Goal: Task Accomplishment & Management: Manage account settings

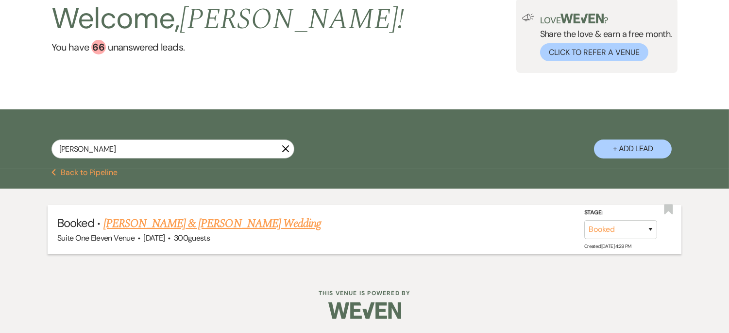
click at [239, 226] on link "[PERSON_NAME] & [PERSON_NAME] Wedding" at bounding box center [212, 223] width 218 height 17
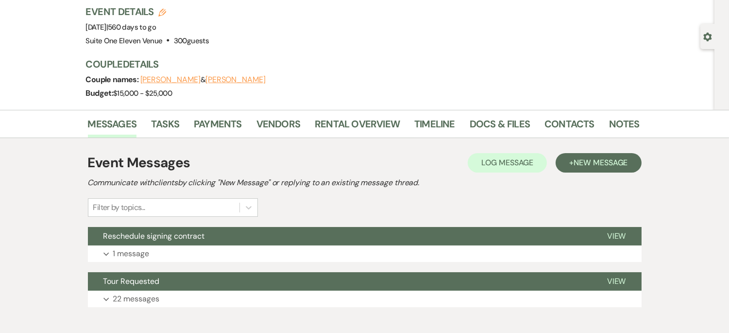
click at [166, 12] on icon "Edit" at bounding box center [162, 13] width 8 height 8
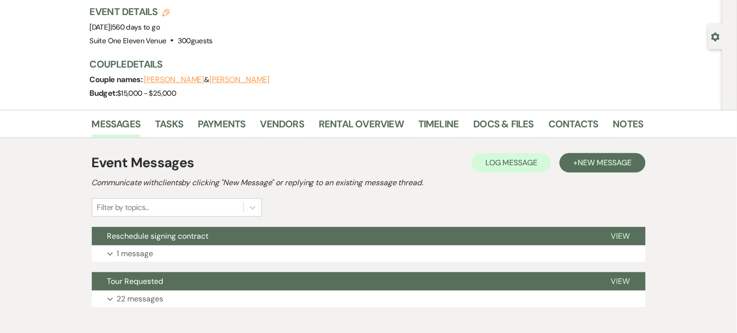
select select "735"
select select "false"
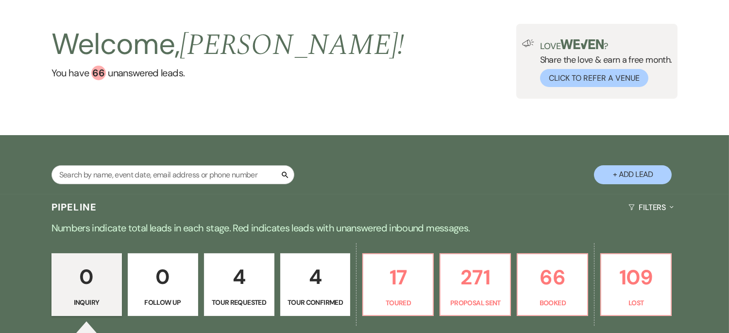
scroll to position [46, 0]
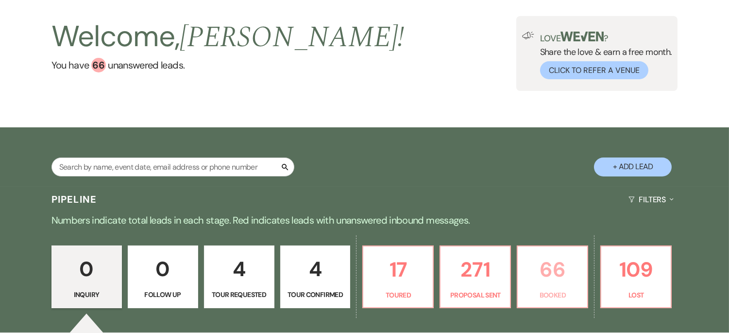
click at [561, 265] on p "66" at bounding box center [553, 269] width 58 height 33
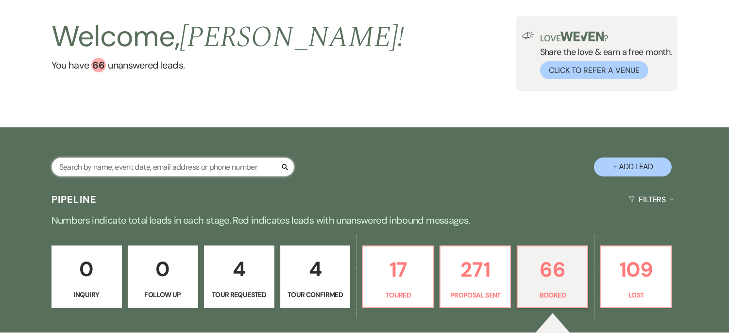
click at [205, 168] on input "text" at bounding box center [172, 166] width 243 height 19
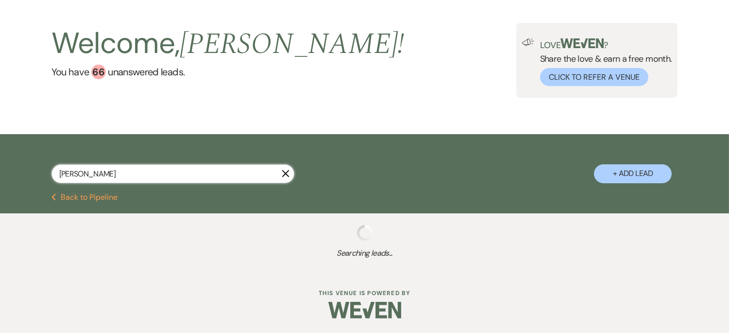
type input "[PERSON_NAME]"
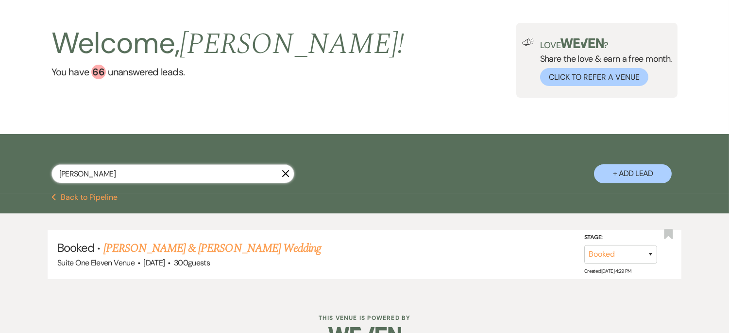
scroll to position [46, 0]
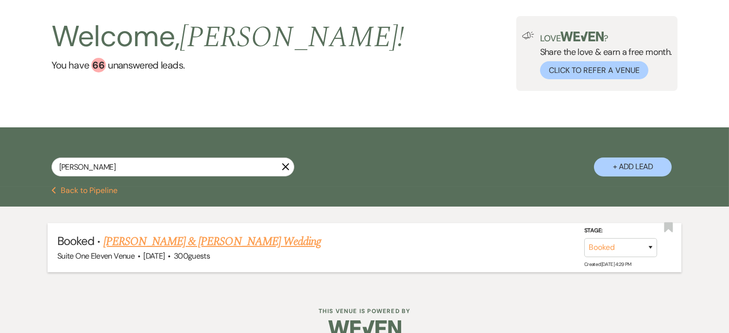
click at [220, 242] on link "[PERSON_NAME] & [PERSON_NAME] Wedding" at bounding box center [212, 241] width 218 height 17
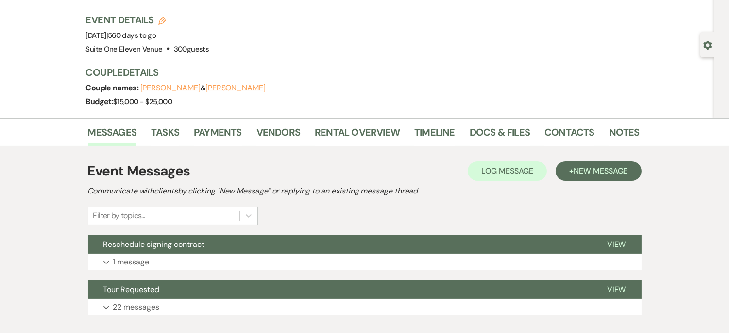
scroll to position [57, 0]
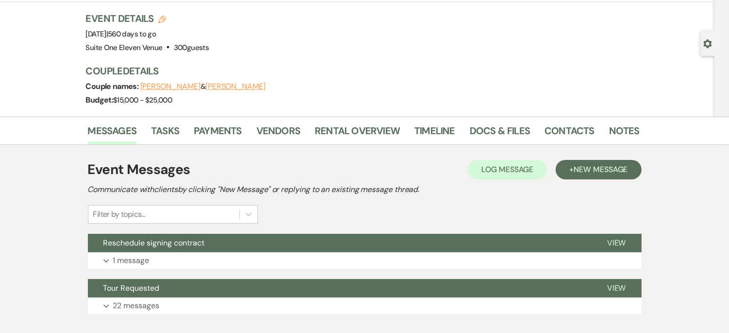
click at [164, 17] on icon "Edit" at bounding box center [162, 20] width 8 height 8
select select "735"
select select "false"
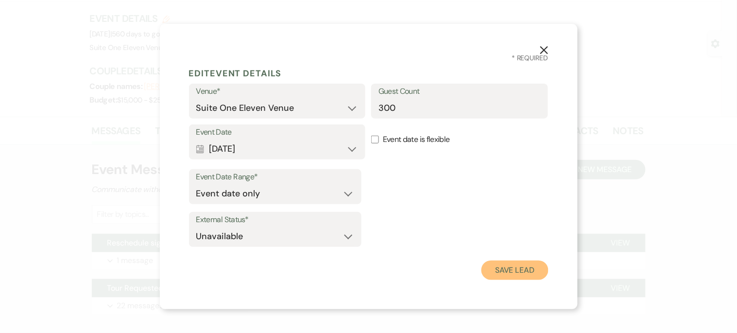
click at [507, 272] on button "Save Lead" at bounding box center [514, 269] width 67 height 19
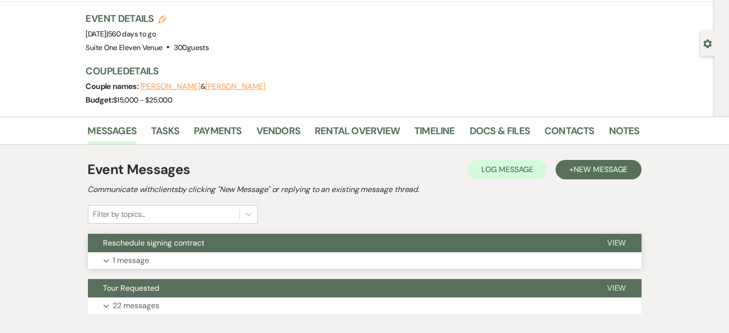
click at [133, 261] on p "1 message" at bounding box center [131, 260] width 36 height 13
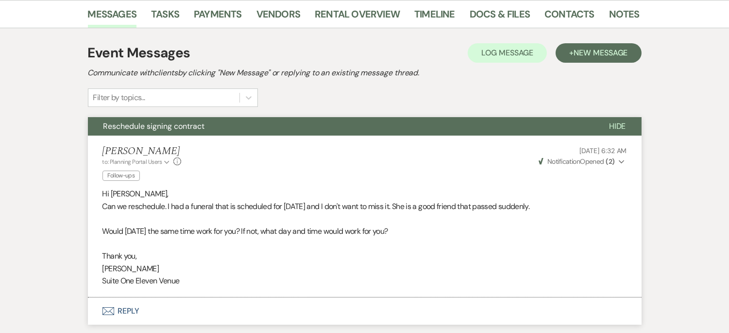
scroll to position [175, 0]
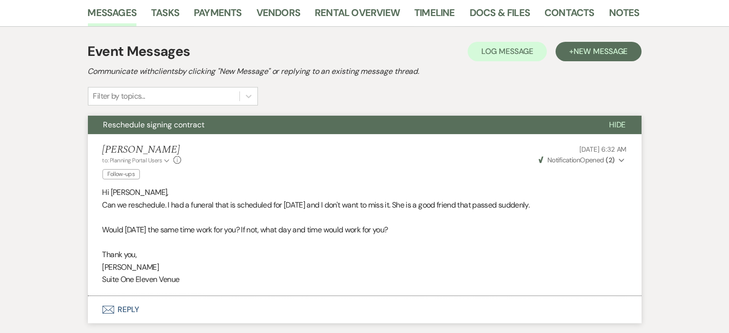
click at [622, 157] on icon "Expand" at bounding box center [622, 160] width 6 height 7
click at [441, 173] on div "[PERSON_NAME] to: Planning Portal Users Expand Info Follow-ups [DATE] 6:32 AM W…" at bounding box center [364, 163] width 524 height 38
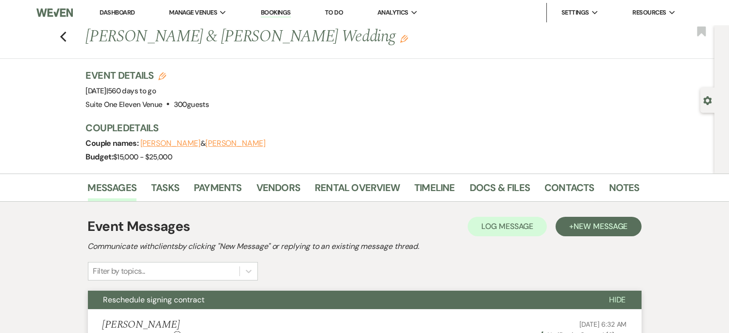
scroll to position [0, 0]
click at [400, 39] on icon "Edit" at bounding box center [404, 39] width 8 height 8
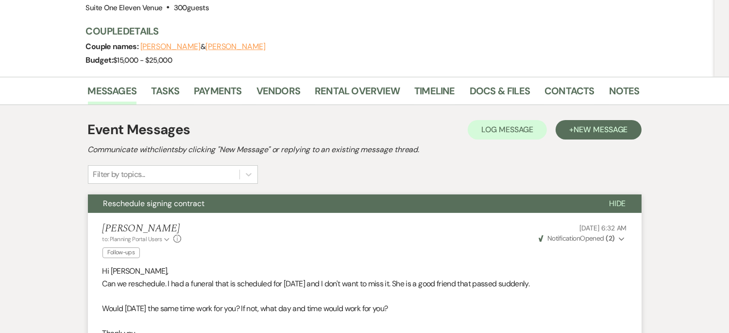
scroll to position [136, 0]
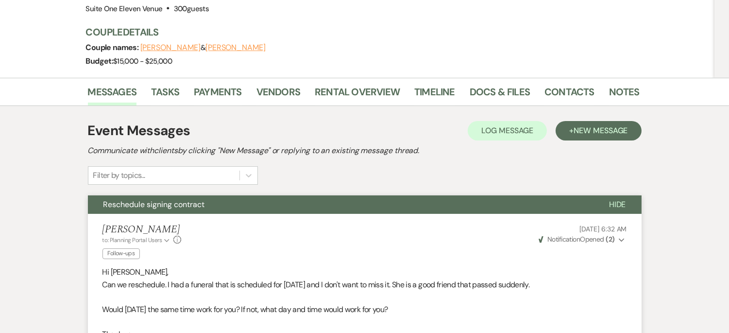
click at [620, 237] on icon "Expand" at bounding box center [622, 240] width 6 height 7
click at [598, 255] on span "Opened (2)" at bounding box center [603, 258] width 34 height 9
click at [696, 283] on div "Messages Tasks Payments Vendors Rental Overview Timeline Docs & Files Contacts …" at bounding box center [364, 270] width 729 height 385
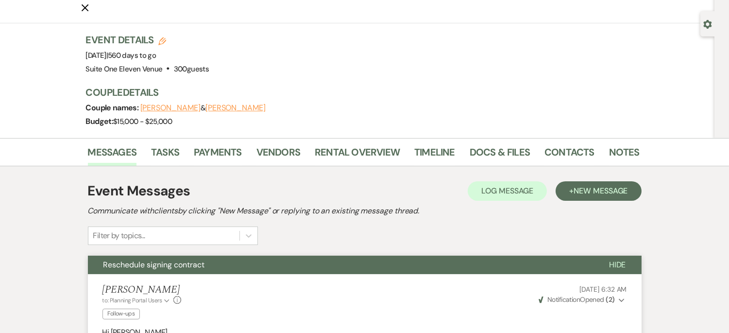
scroll to position [0, 0]
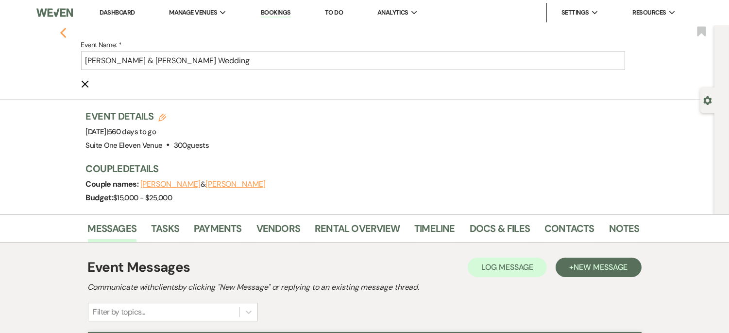
click at [64, 30] on icon "Previous" at bounding box center [63, 33] width 7 height 12
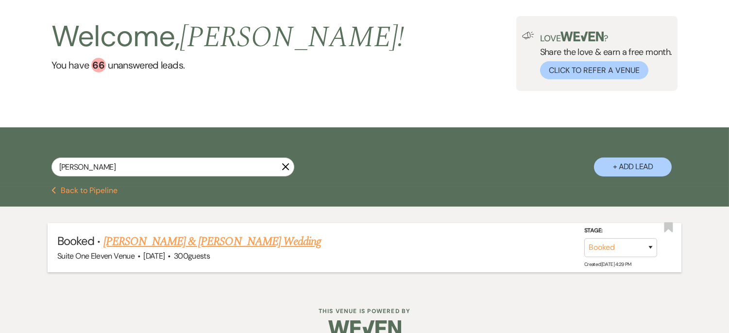
click at [239, 241] on link "[PERSON_NAME] & [PERSON_NAME] Wedding" at bounding box center [212, 241] width 218 height 17
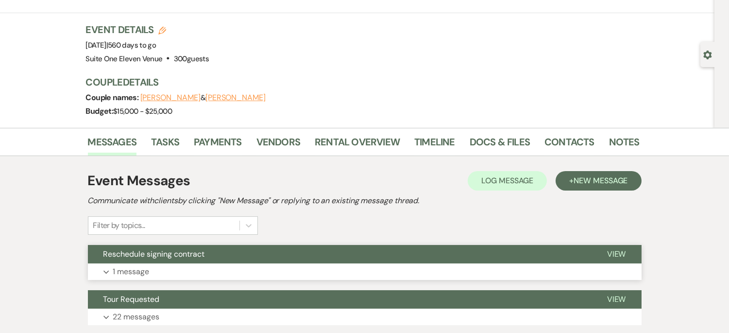
click at [237, 273] on button "Expand 1 message" at bounding box center [365, 271] width 554 height 17
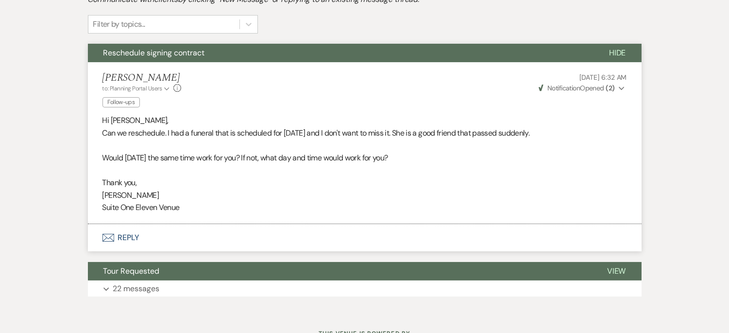
scroll to position [249, 0]
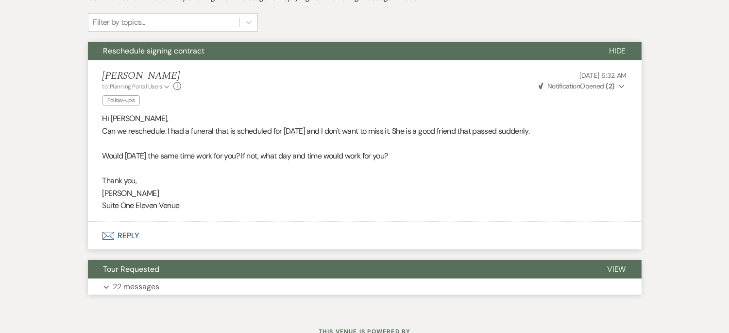
click at [144, 288] on p "22 messages" at bounding box center [136, 286] width 47 height 13
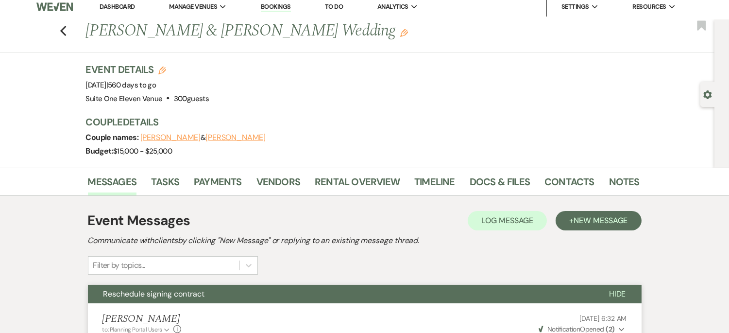
scroll to position [0, 0]
